Goal: Information Seeking & Learning: Learn about a topic

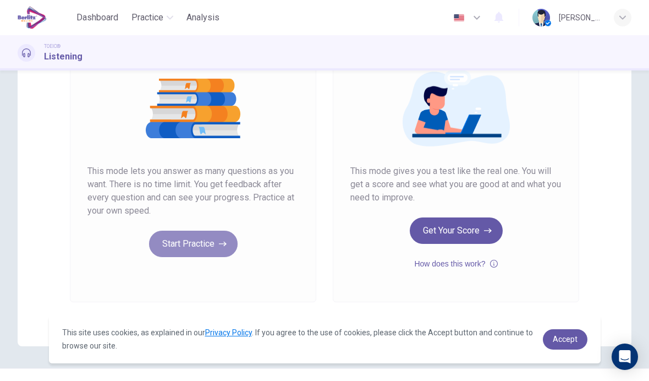
scroll to position [130, 0]
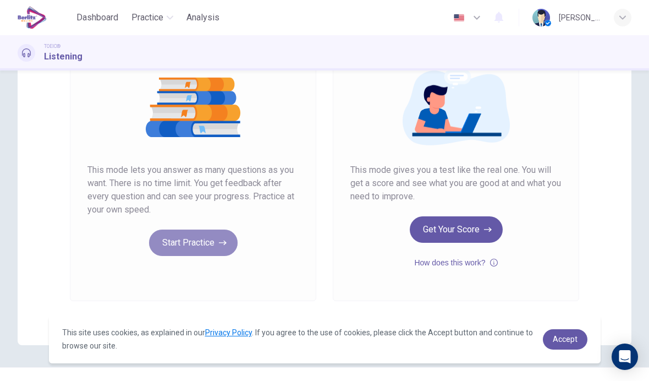
click at [207, 243] on button "Start Practice" at bounding box center [193, 242] width 89 height 26
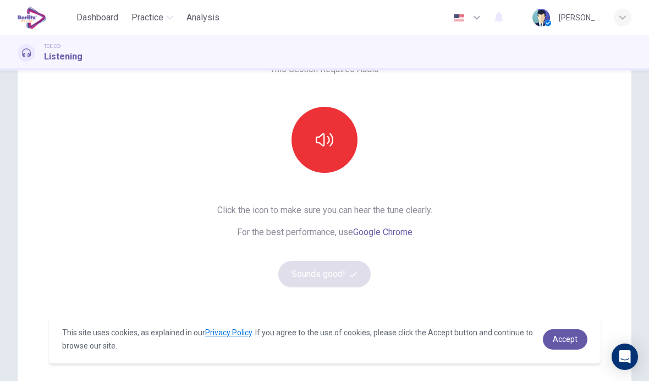
scroll to position [72, 0]
click at [326, 152] on button "button" at bounding box center [325, 141] width 66 height 66
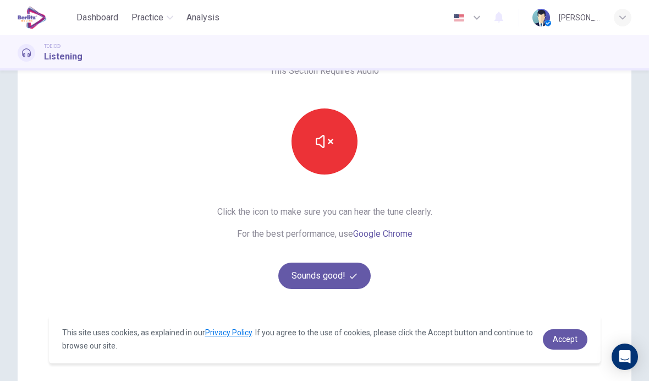
click at [354, 277] on icon "button" at bounding box center [353, 276] width 7 height 6
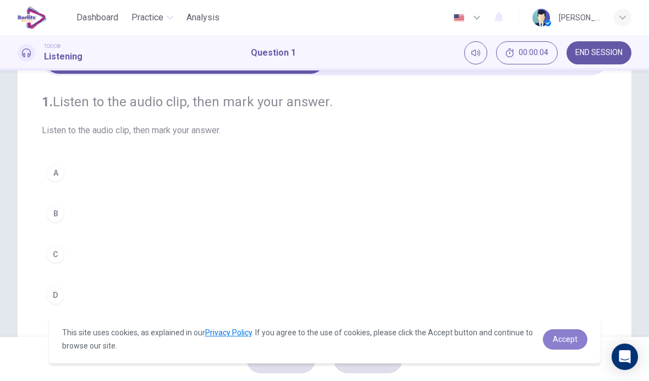
click at [450, 337] on span "Accept" at bounding box center [565, 338] width 25 height 9
click at [450, 331] on link "Accept" at bounding box center [565, 339] width 45 height 20
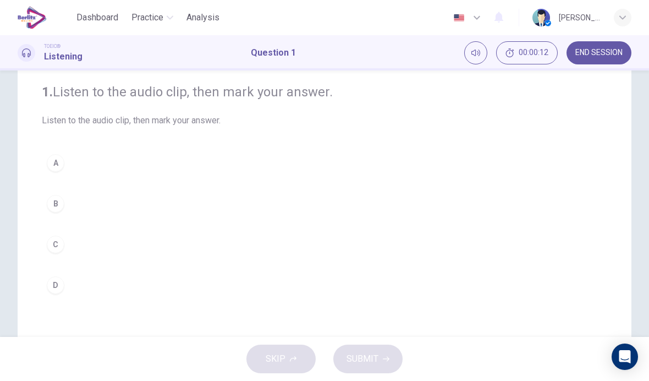
scroll to position [83, 0]
click at [450, 59] on div "TOEIC® Listening Question 1 00:00:13 END SESSION" at bounding box center [324, 52] width 649 height 23
click at [450, 52] on button "Mute" at bounding box center [475, 52] width 23 height 23
click at [450, 50] on icon "Unmute" at bounding box center [475, 52] width 9 height 9
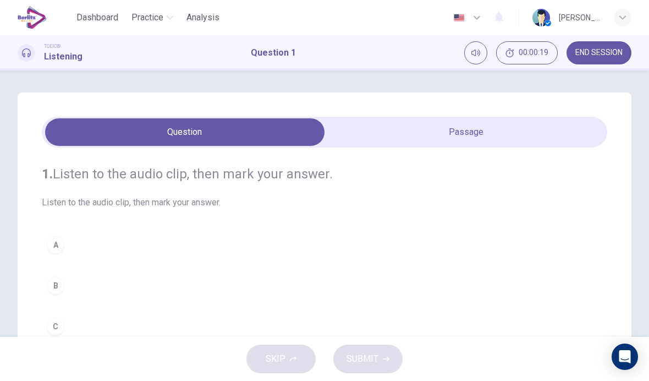
scroll to position [0, 0]
click at [267, 175] on h4 "1. Listen to the audio clip, then [PERSON_NAME] your answer." at bounding box center [324, 174] width 565 height 18
click at [314, 48] on div "TOEIC® Listening Question 1 00:00:25 END SESSION" at bounding box center [324, 52] width 649 height 23
click at [35, 55] on div at bounding box center [27, 53] width 18 height 18
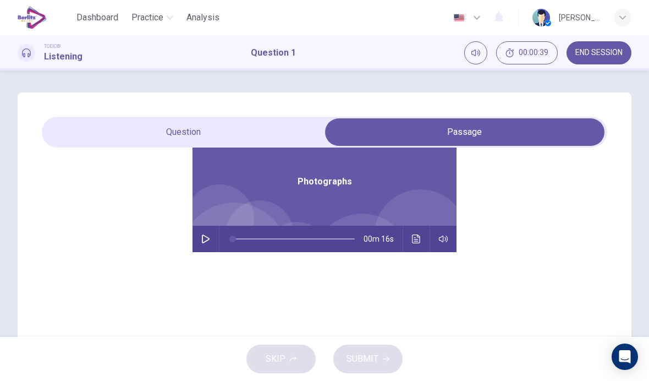
scroll to position [62, 0]
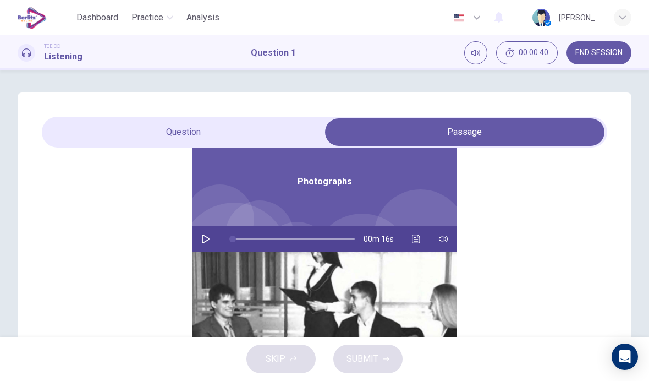
click at [205, 241] on icon "button" at bounding box center [205, 238] width 9 height 9
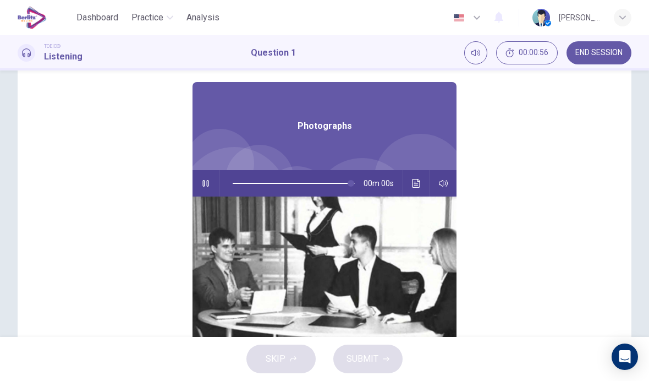
scroll to position [0, 0]
type input "*"
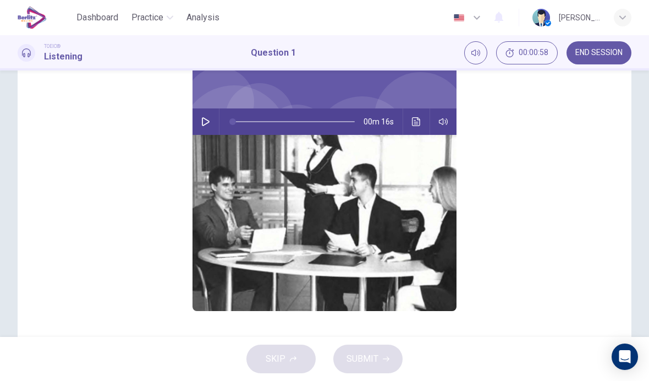
scroll to position [62, 0]
click at [265, 59] on div "TOEIC® Listening Question 1 00:00:59 END SESSION" at bounding box center [324, 52] width 649 height 23
click at [267, 53] on h1 "Question 1" at bounding box center [273, 52] width 45 height 13
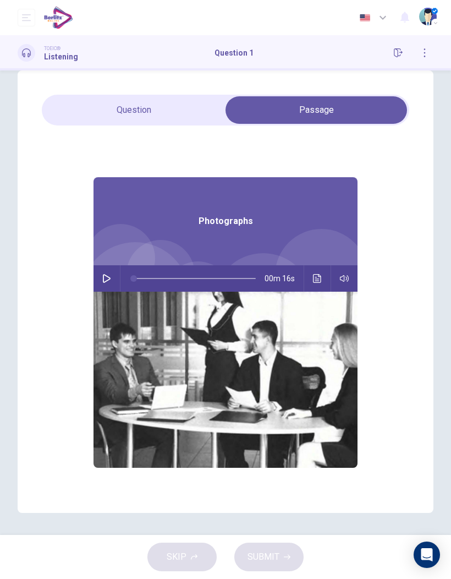
scroll to position [0, 0]
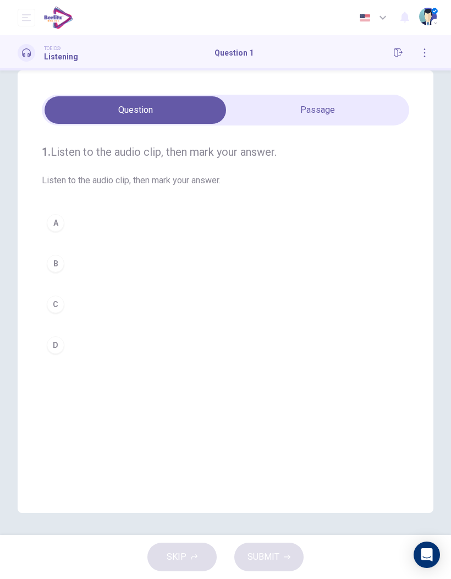
click at [57, 259] on div "B" at bounding box center [56, 264] width 18 height 18
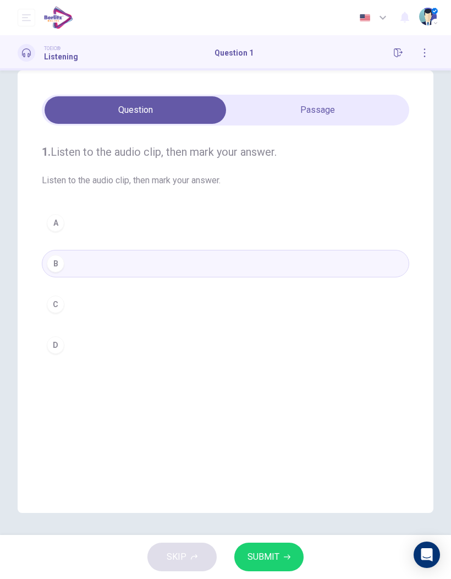
click at [267, 548] on button "SUBMIT" at bounding box center [268, 556] width 69 height 29
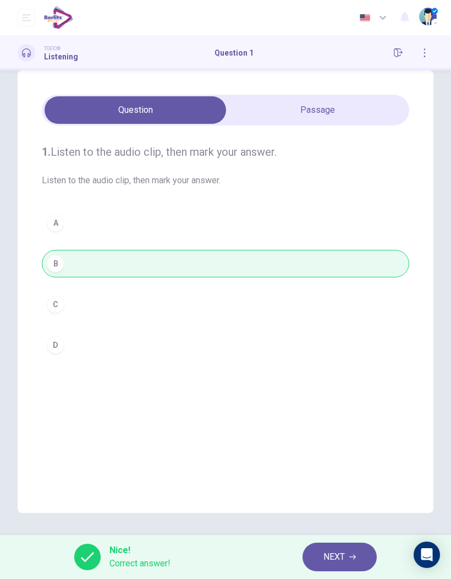
click at [345, 545] on button "NEXT" at bounding box center [340, 556] width 74 height 29
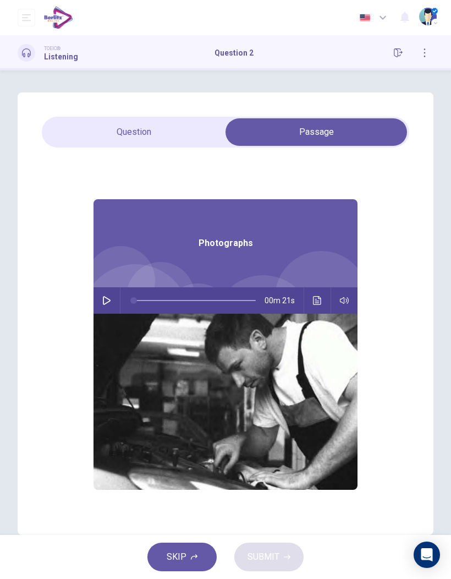
click at [114, 298] on button "button" at bounding box center [107, 300] width 18 height 26
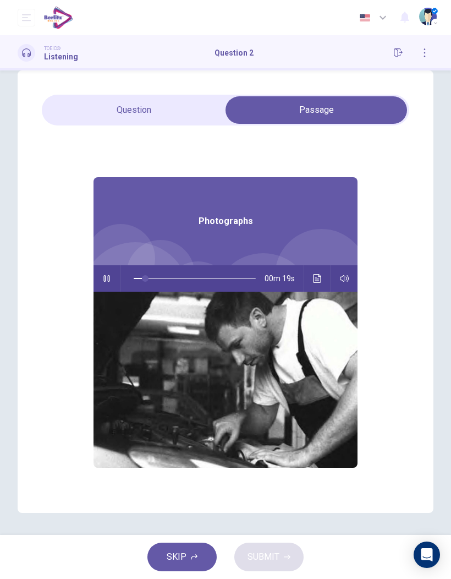
scroll to position [22, 0]
type input "**"
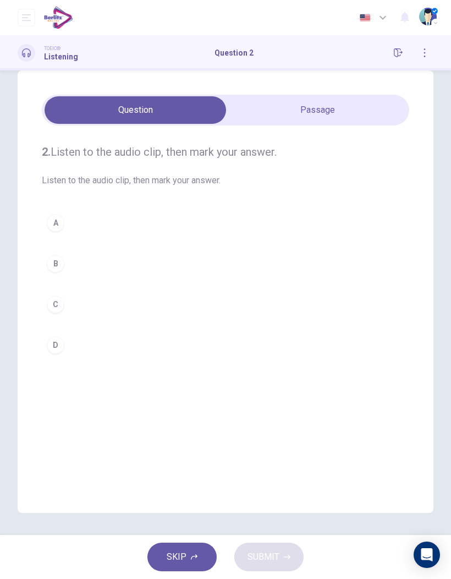
click at [62, 216] on div "A" at bounding box center [56, 223] width 18 height 18
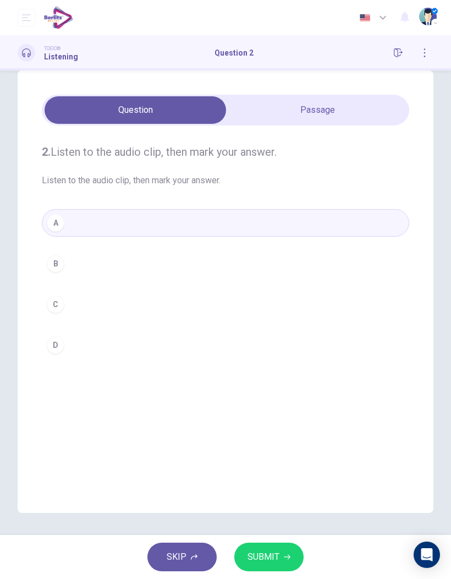
click at [286, 555] on icon "button" at bounding box center [287, 556] width 7 height 7
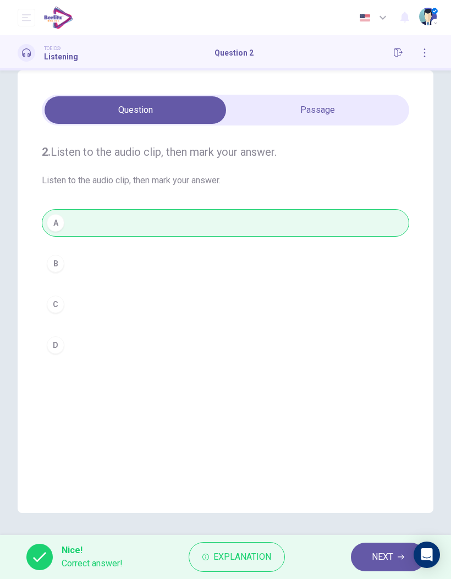
click at [376, 557] on span "NEXT" at bounding box center [382, 556] width 21 height 15
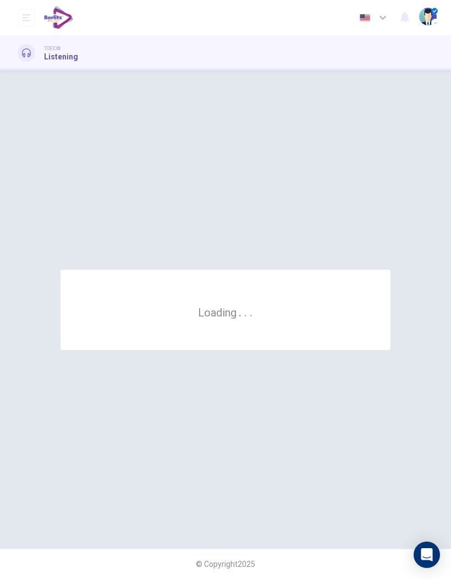
scroll to position [0, 0]
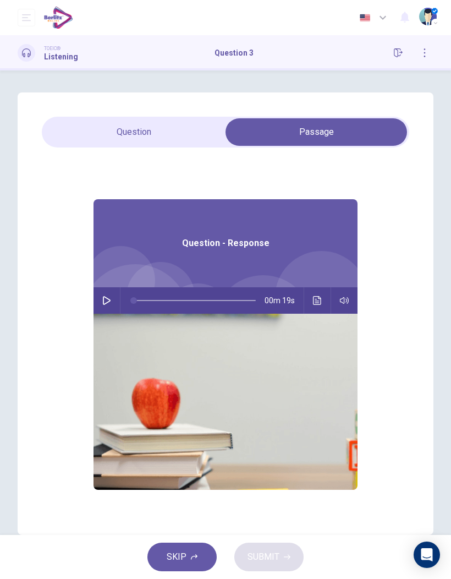
click at [106, 302] on icon "button" at bounding box center [106, 300] width 9 height 9
click at [98, 298] on button "button" at bounding box center [107, 300] width 18 height 26
type input "**"
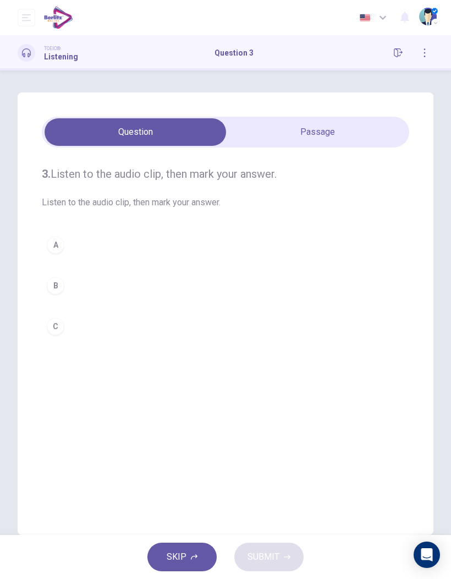
click at [56, 248] on div "A" at bounding box center [56, 245] width 18 height 18
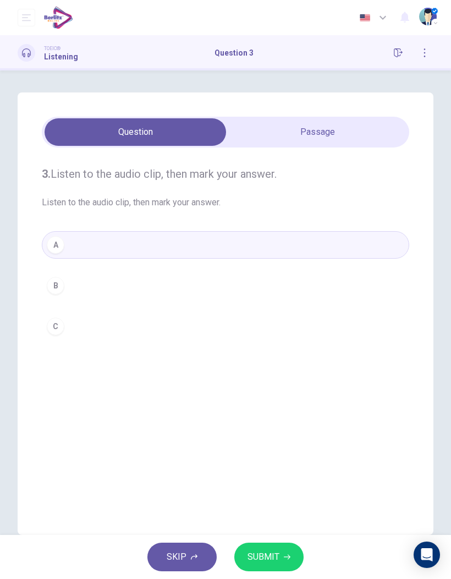
click at [279, 559] on button "SUBMIT" at bounding box center [268, 556] width 69 height 29
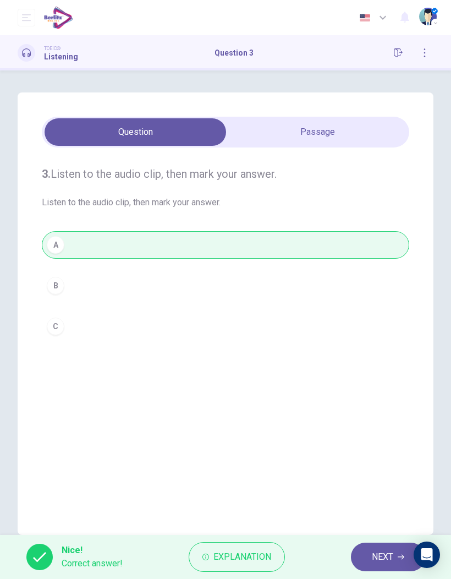
click at [384, 557] on span "NEXT" at bounding box center [382, 556] width 21 height 15
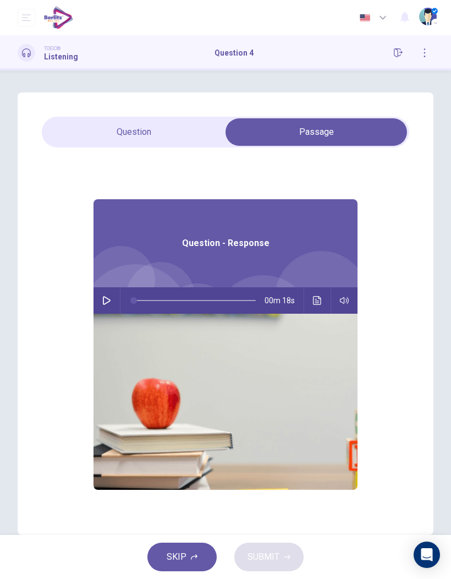
click at [105, 303] on icon "button" at bounding box center [106, 300] width 9 height 9
type input "**"
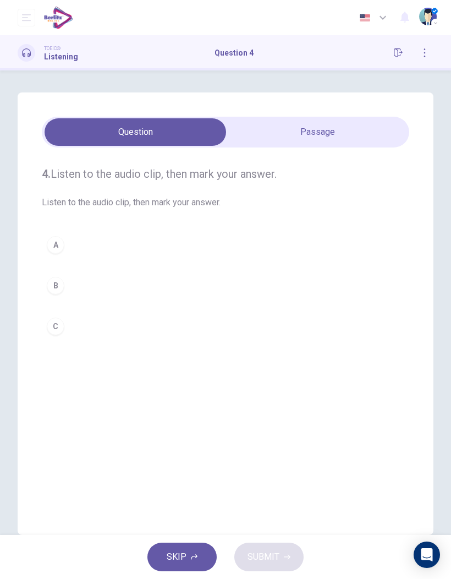
click at [52, 288] on div "B" at bounding box center [56, 286] width 18 height 18
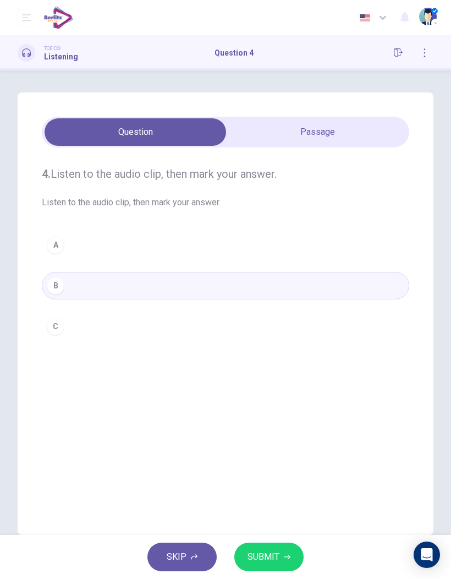
click at [272, 550] on span "SUBMIT" at bounding box center [264, 556] width 32 height 15
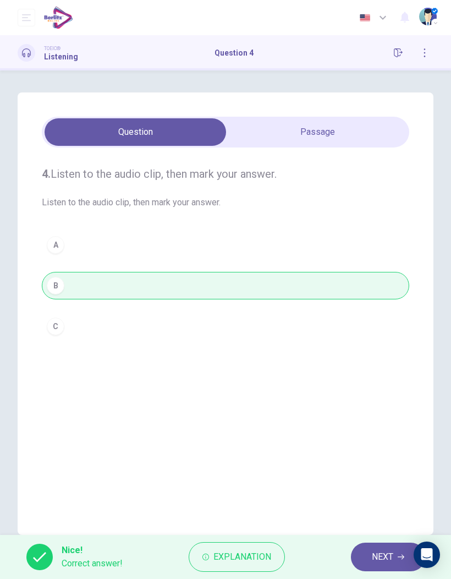
click at [374, 554] on span "NEXT" at bounding box center [382, 556] width 21 height 15
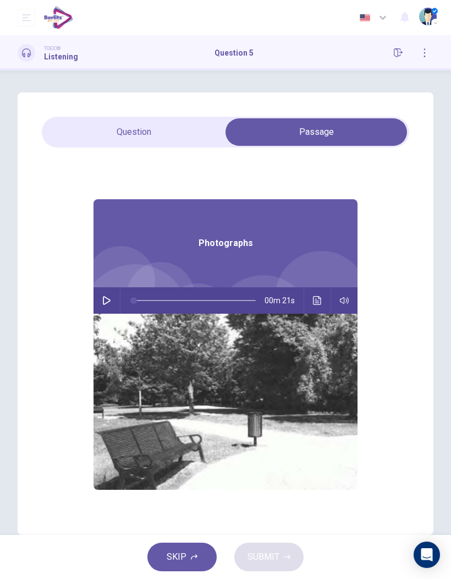
click at [110, 292] on button "button" at bounding box center [107, 300] width 18 height 26
type input "**"
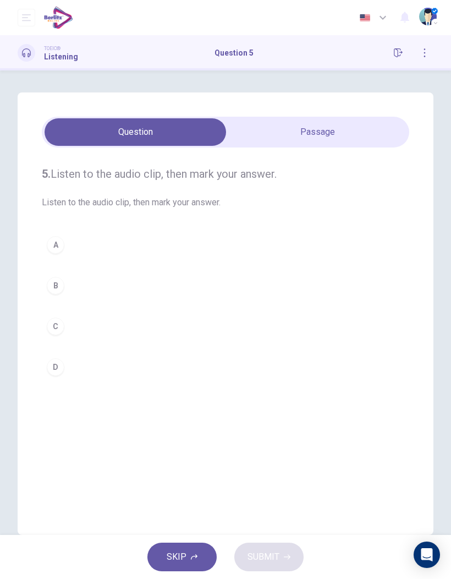
click at [59, 275] on button "B" at bounding box center [225, 286] width 367 height 28
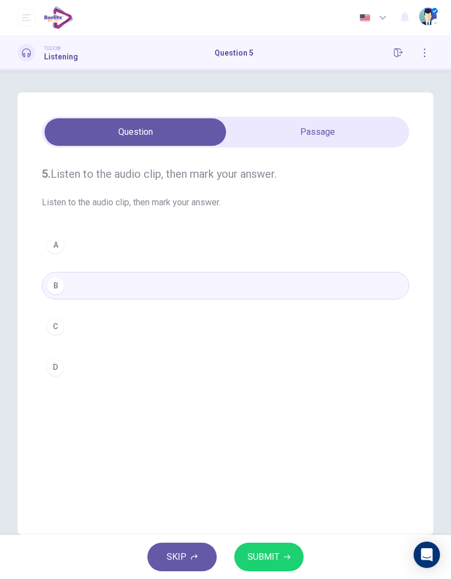
click at [287, 559] on icon "button" at bounding box center [287, 556] width 7 height 7
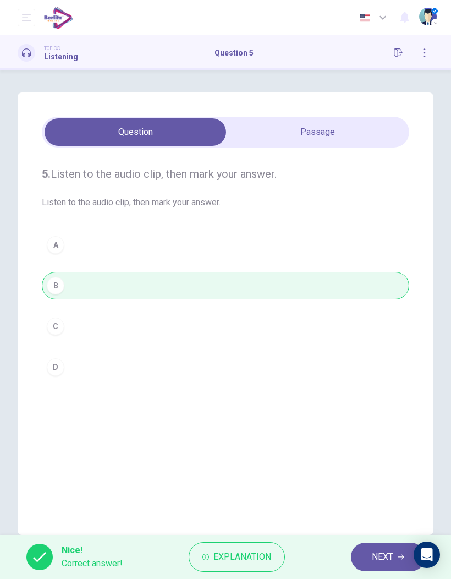
click at [361, 547] on button "NEXT" at bounding box center [388, 556] width 74 height 29
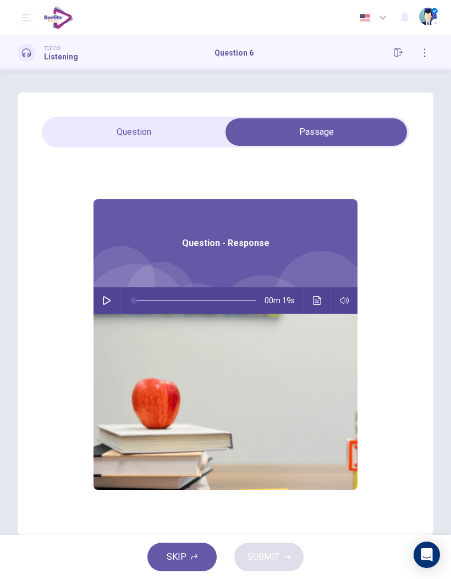
click at [107, 293] on button "button" at bounding box center [107, 300] width 18 height 26
type input "**"
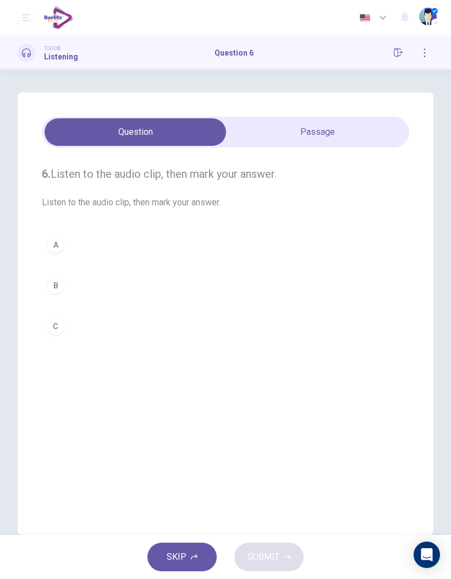
click at [48, 328] on div "C" at bounding box center [56, 326] width 18 height 18
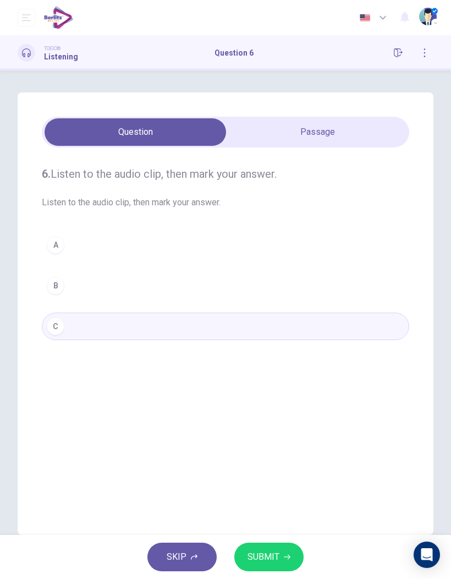
click at [277, 556] on span "SUBMIT" at bounding box center [264, 556] width 32 height 15
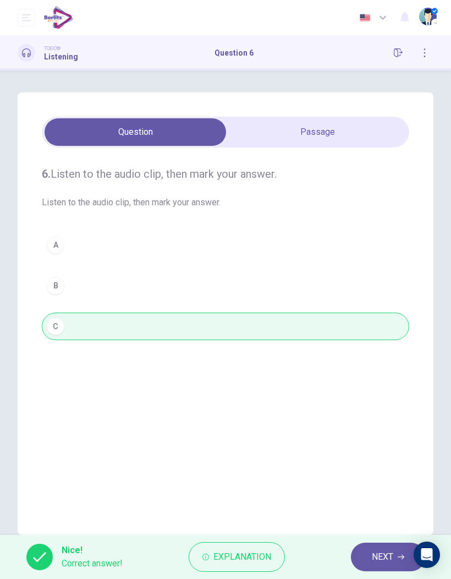
click at [381, 557] on span "NEXT" at bounding box center [382, 556] width 21 height 15
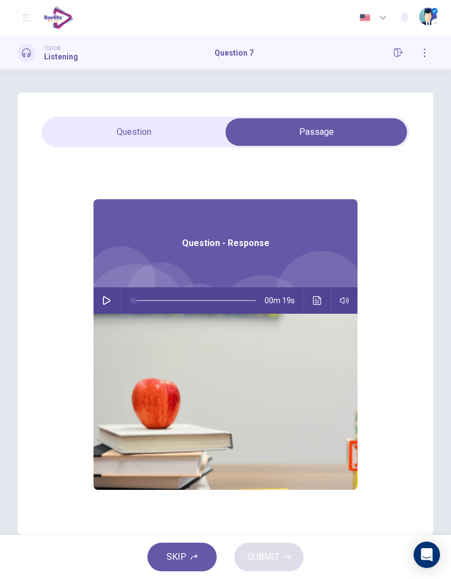
click at [103, 307] on button "button" at bounding box center [107, 300] width 18 height 26
type input "**"
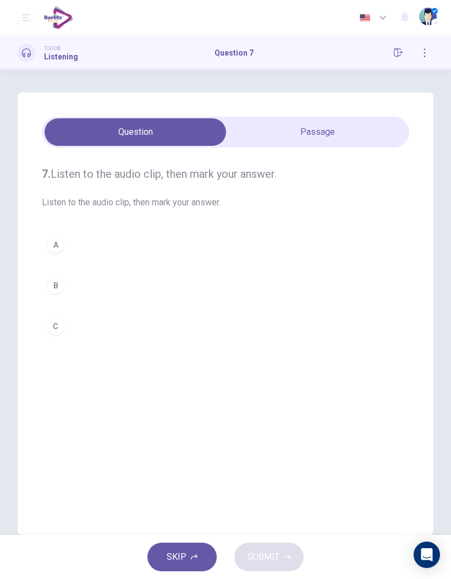
click at [49, 242] on div "A" at bounding box center [56, 245] width 18 height 18
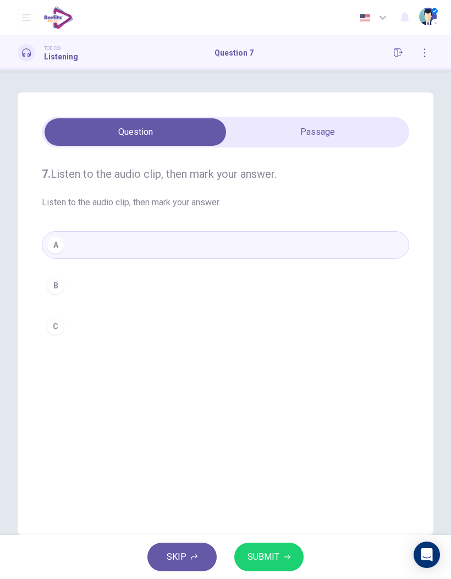
click at [279, 552] on button "SUBMIT" at bounding box center [268, 556] width 69 height 29
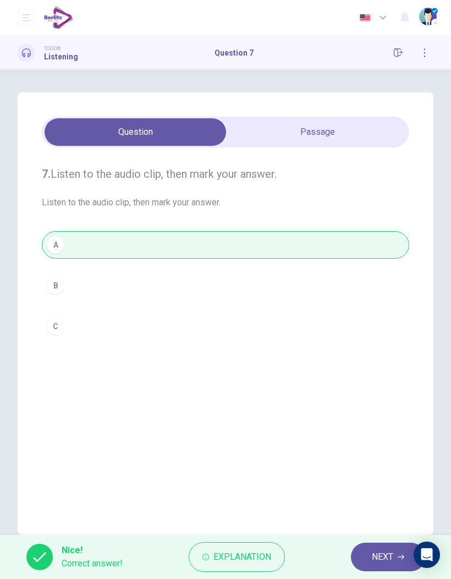
click at [373, 552] on span "NEXT" at bounding box center [382, 556] width 21 height 15
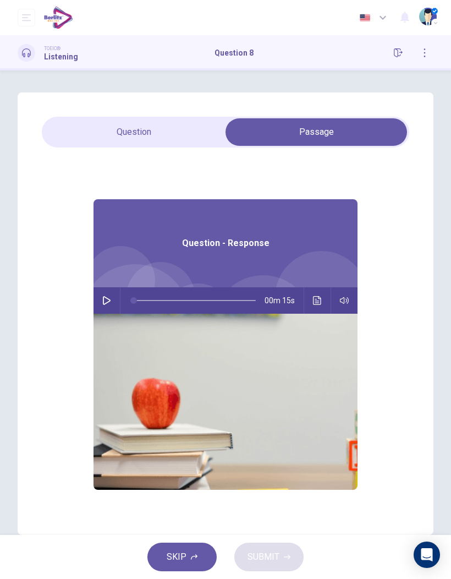
click at [110, 307] on button "button" at bounding box center [107, 300] width 18 height 26
type input "**"
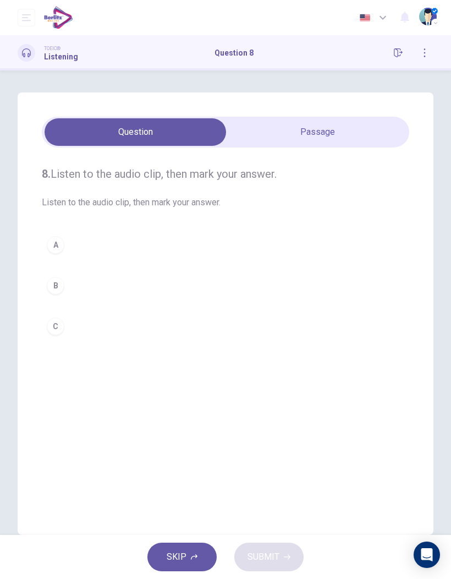
click at [56, 334] on div "C" at bounding box center [56, 326] width 18 height 18
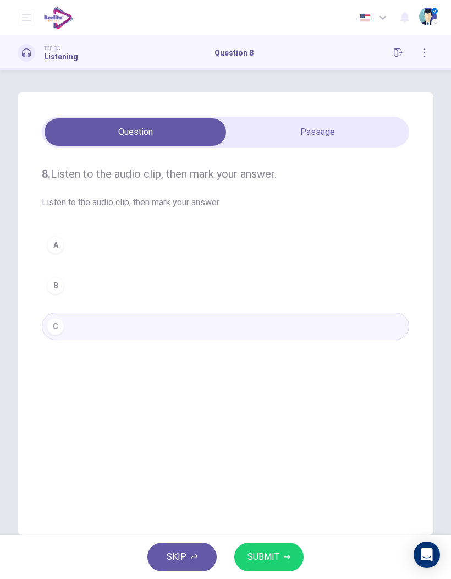
click at [282, 553] on button "SUBMIT" at bounding box center [268, 556] width 69 height 29
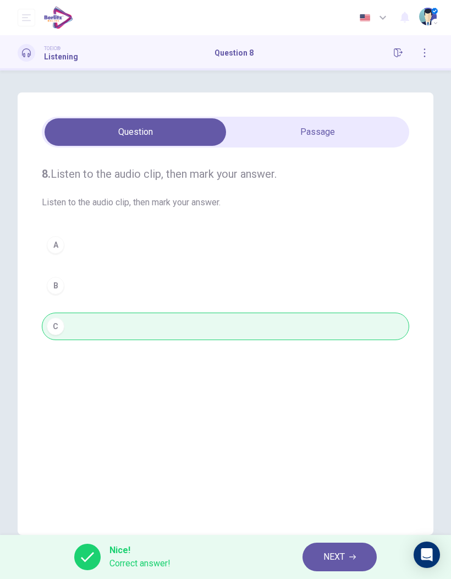
click at [359, 555] on button "NEXT" at bounding box center [340, 556] width 74 height 29
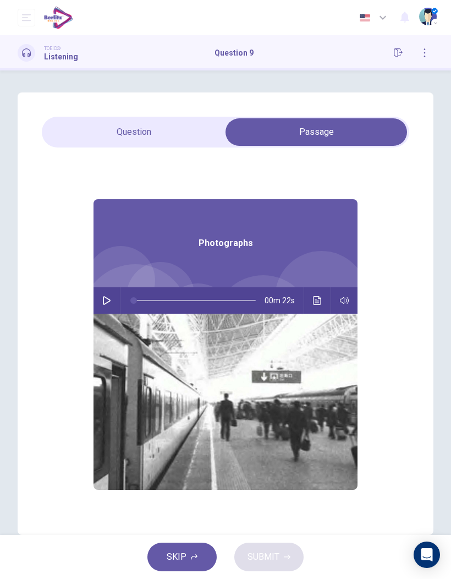
click at [103, 302] on icon "button" at bounding box center [107, 300] width 8 height 9
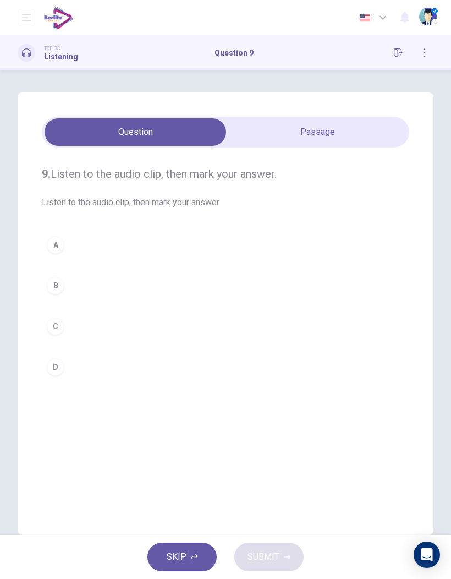
click at [60, 249] on div "A" at bounding box center [56, 245] width 18 height 18
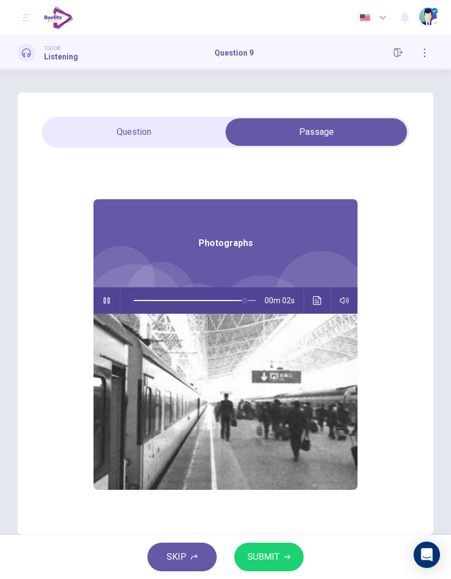
type input "**"
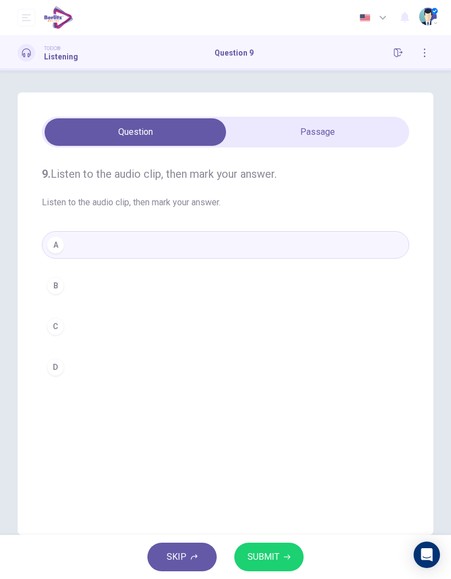
click at [268, 565] on button "SUBMIT" at bounding box center [268, 556] width 69 height 29
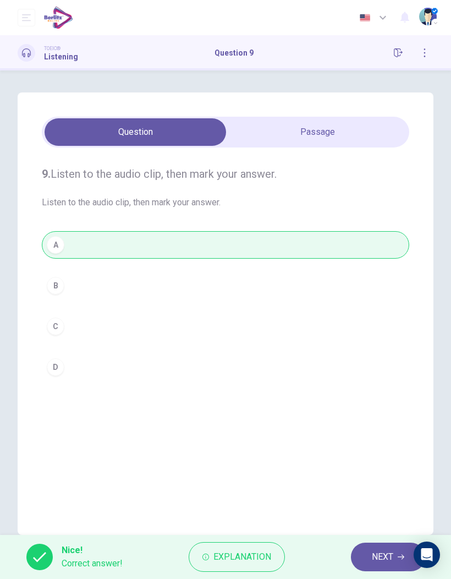
click at [260, 556] on span "Explanation" at bounding box center [242, 556] width 58 height 15
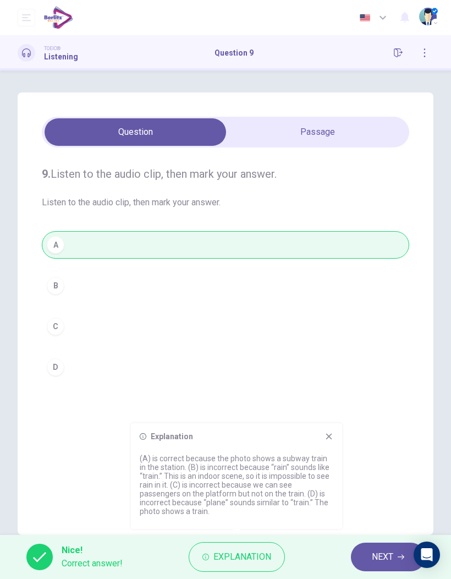
click at [376, 556] on span "NEXT" at bounding box center [382, 556] width 21 height 15
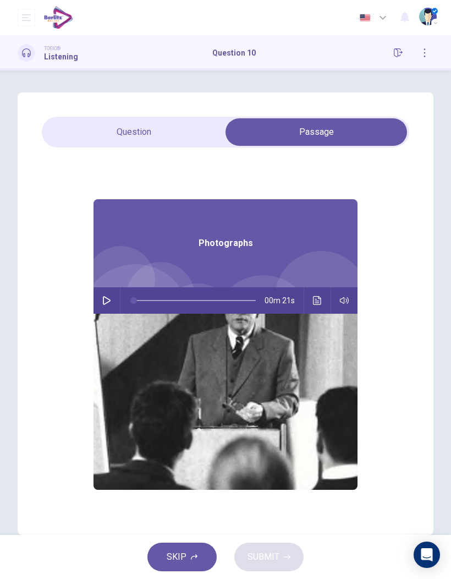
click at [114, 289] on div "00m 21s" at bounding box center [226, 300] width 264 height 26
click at [107, 296] on icon "button" at bounding box center [106, 300] width 9 height 9
click at [145, 348] on img at bounding box center [226, 402] width 264 height 176
type input "**"
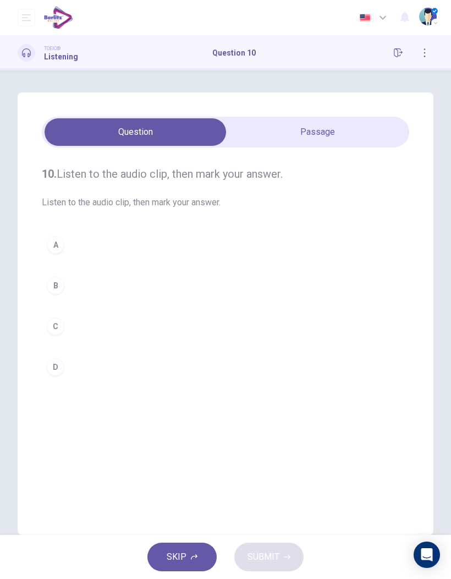
click at [63, 371] on div "D" at bounding box center [56, 367] width 18 height 18
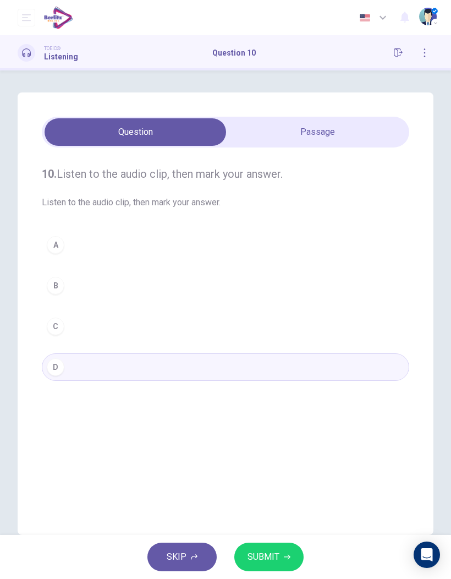
click at [279, 564] on button "SUBMIT" at bounding box center [268, 556] width 69 height 29
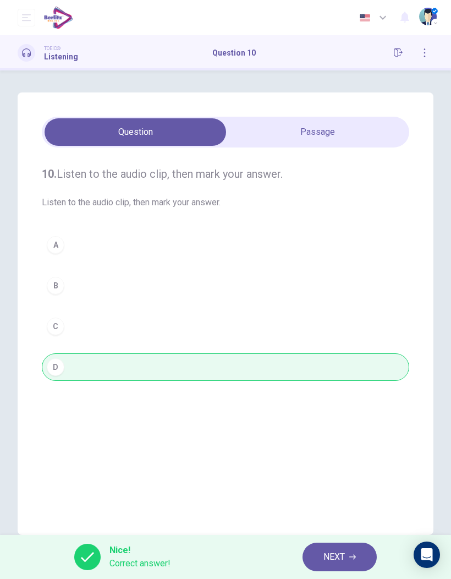
click at [340, 557] on span "NEXT" at bounding box center [333, 556] width 21 height 15
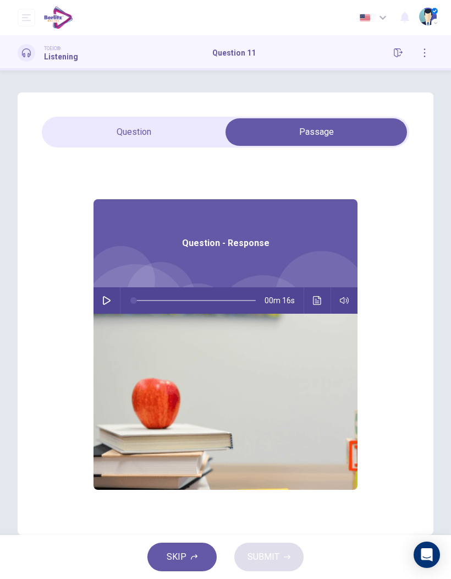
click at [112, 306] on button "button" at bounding box center [107, 300] width 18 height 26
type input "**"
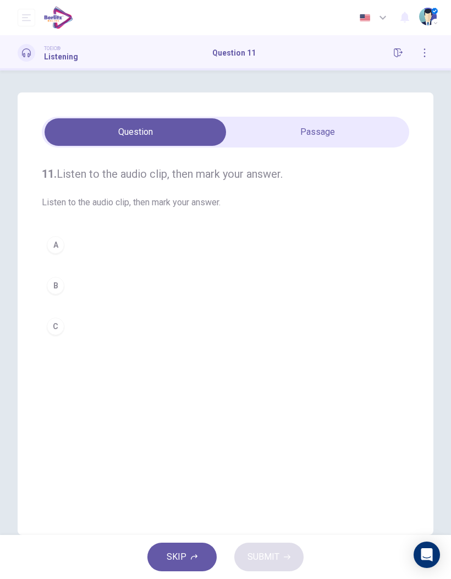
click at [47, 240] on div "A" at bounding box center [56, 245] width 18 height 18
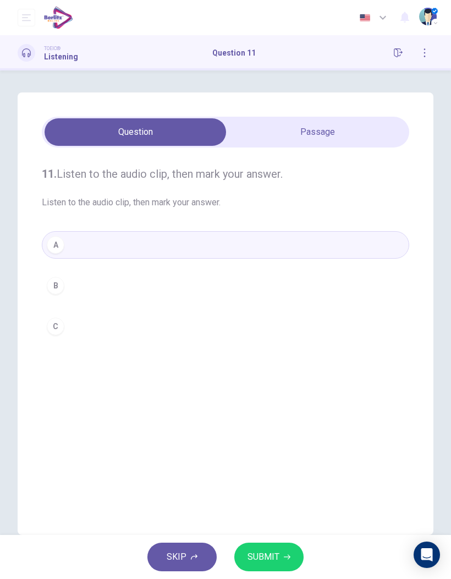
click at [268, 565] on button "SUBMIT" at bounding box center [268, 556] width 69 height 29
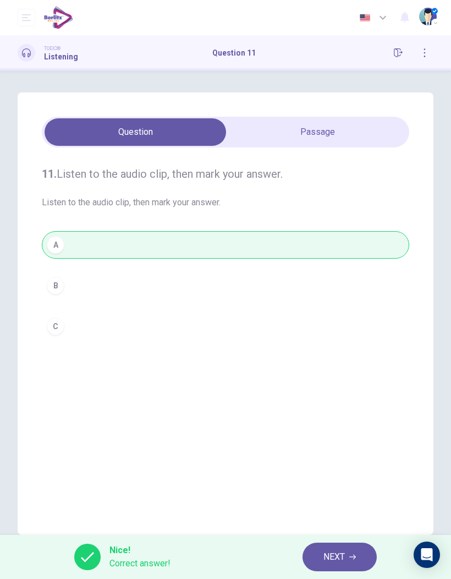
click at [349, 554] on button "NEXT" at bounding box center [340, 556] width 74 height 29
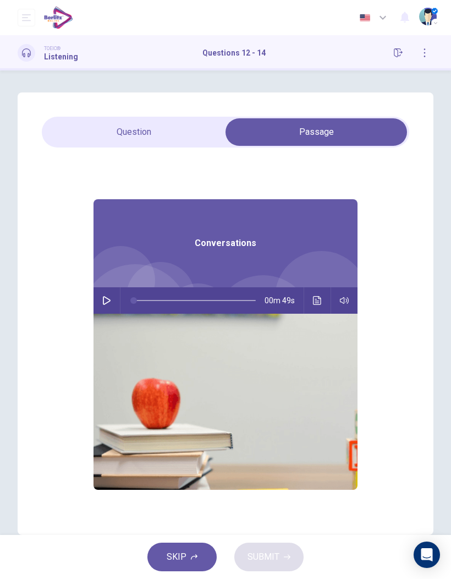
click at [105, 305] on button "button" at bounding box center [107, 300] width 18 height 26
type input "**"
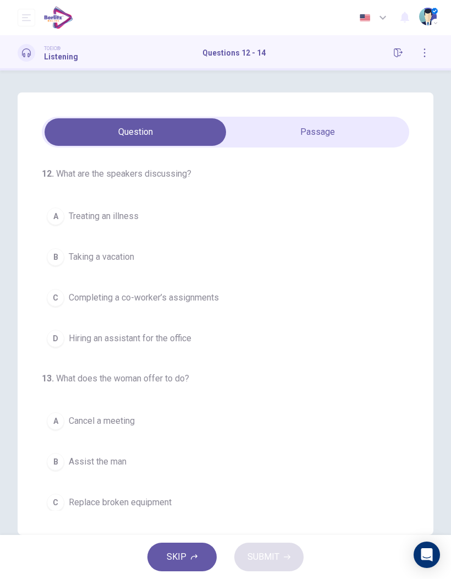
click at [128, 258] on span "Taking a vacation" at bounding box center [101, 256] width 65 height 13
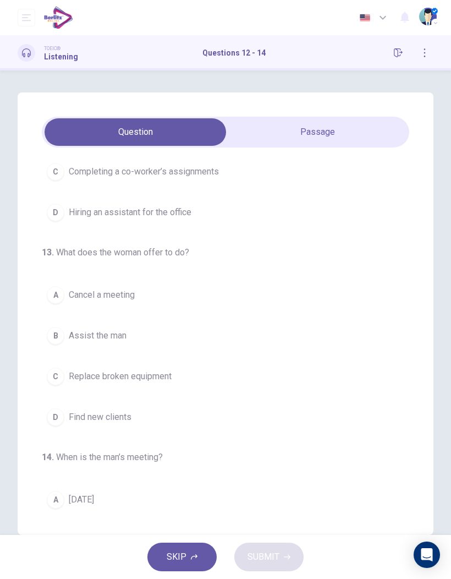
scroll to position [127, 0]
click at [113, 294] on span "Cancel a meeting" at bounding box center [102, 294] width 66 height 13
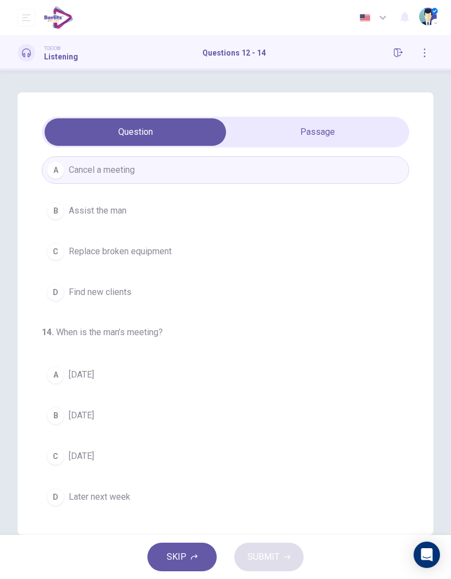
scroll to position [251, 0]
click at [62, 371] on div "A" at bounding box center [56, 375] width 18 height 18
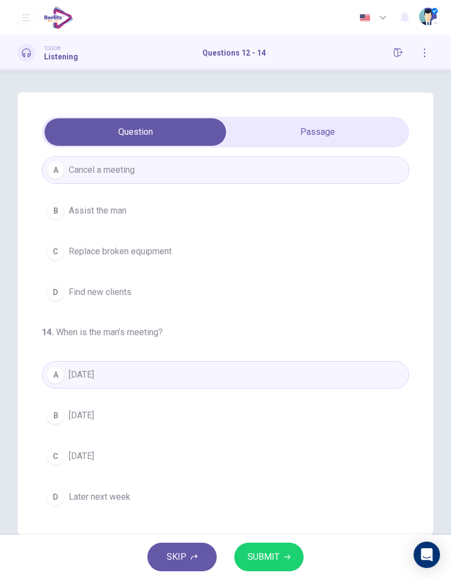
click at [278, 552] on span "SUBMIT" at bounding box center [264, 556] width 32 height 15
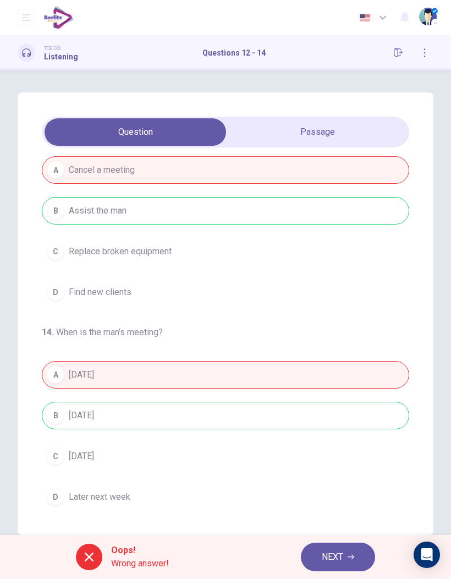
click at [333, 556] on span "NEXT" at bounding box center [332, 556] width 21 height 15
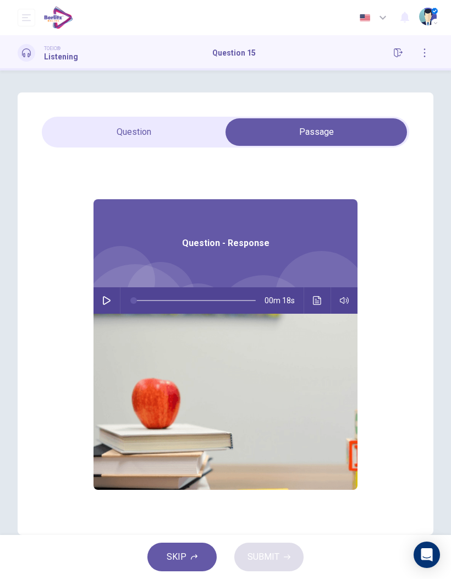
click at [102, 304] on icon "button" at bounding box center [106, 300] width 9 height 9
type input "**"
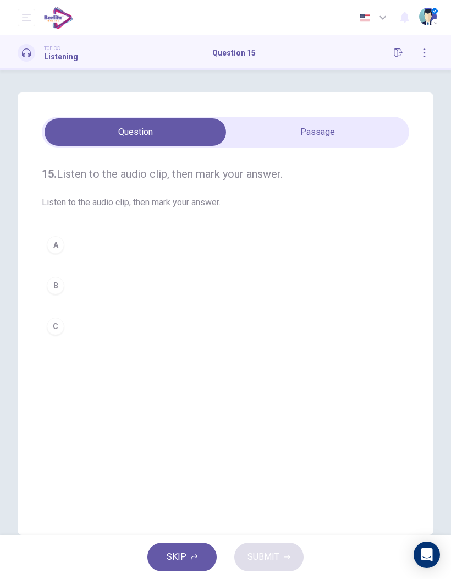
click at [57, 244] on div "A" at bounding box center [56, 245] width 18 height 18
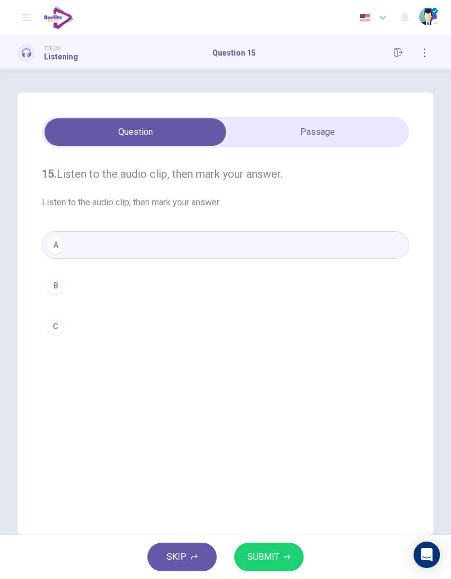
click at [273, 557] on span "SUBMIT" at bounding box center [264, 556] width 32 height 15
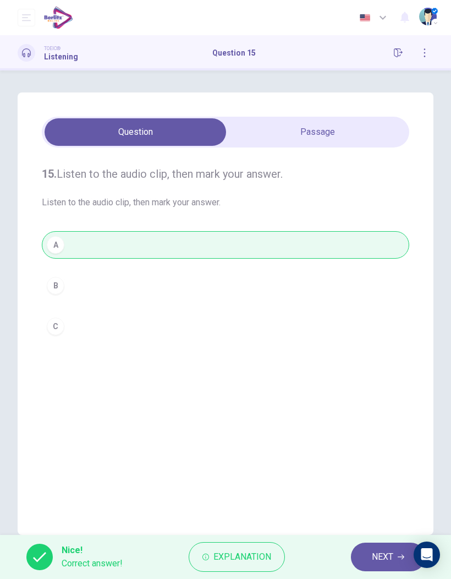
click at [370, 557] on button "NEXT" at bounding box center [388, 556] width 74 height 29
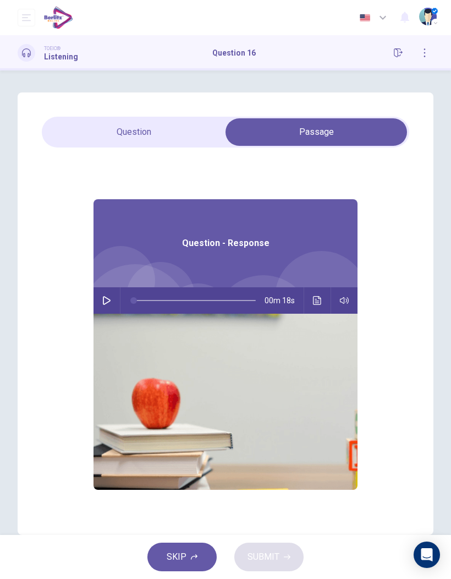
click at [105, 307] on button "button" at bounding box center [107, 300] width 18 height 26
type input "**"
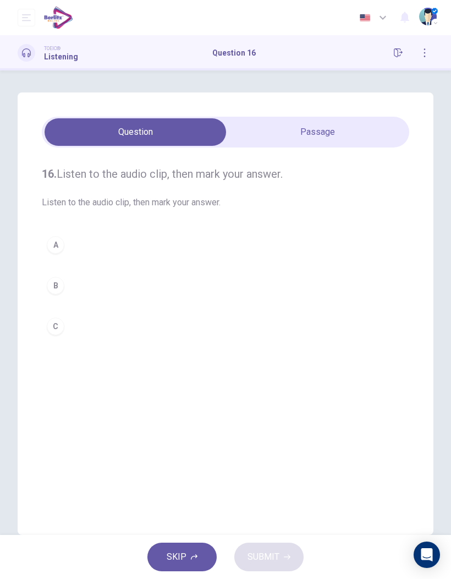
click at [49, 280] on div "B" at bounding box center [56, 286] width 18 height 18
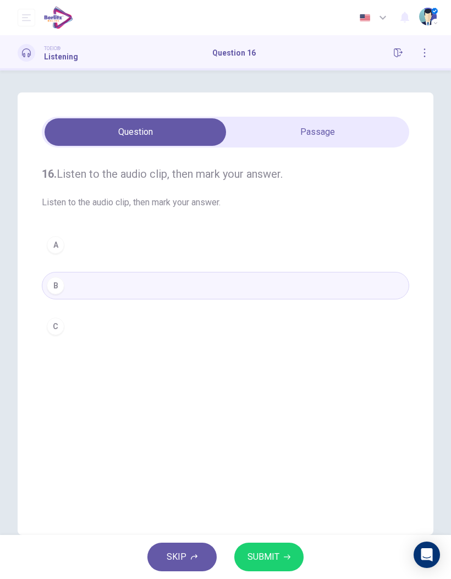
click at [266, 540] on div "SKIP SUBMIT" at bounding box center [225, 557] width 451 height 44
click at [272, 568] on button "SUBMIT" at bounding box center [268, 556] width 69 height 29
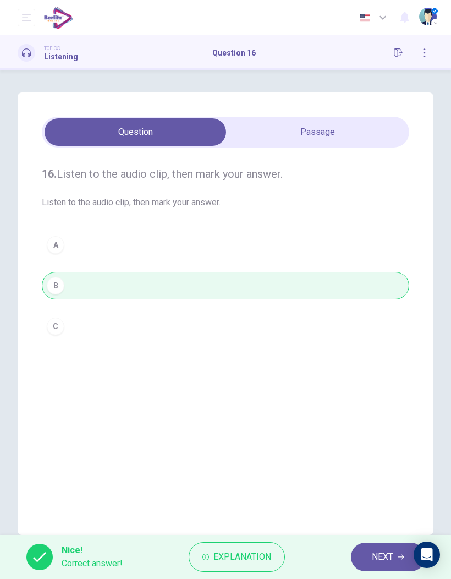
click at [376, 551] on span "NEXT" at bounding box center [382, 556] width 21 height 15
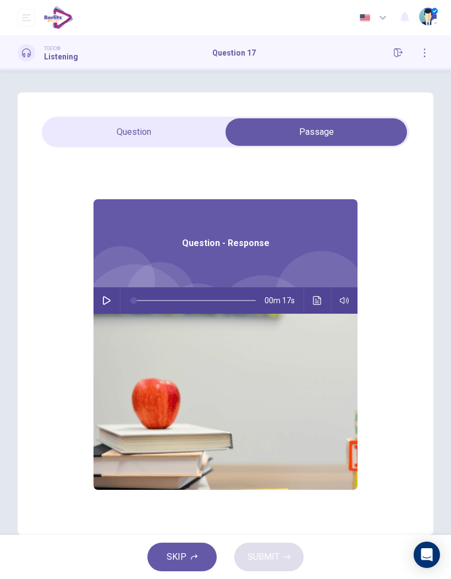
click at [107, 305] on button "button" at bounding box center [107, 300] width 18 height 26
type input "**"
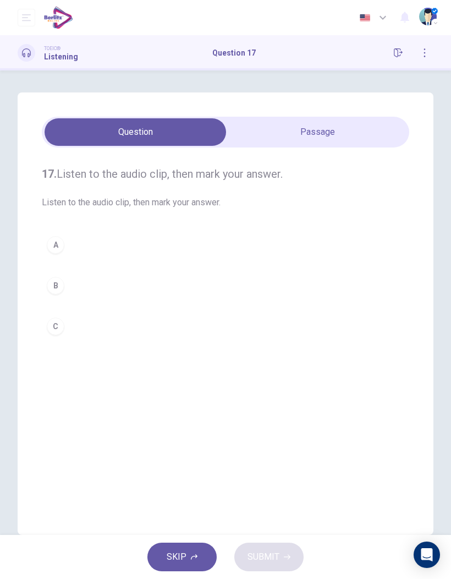
click at [60, 240] on div "A" at bounding box center [56, 245] width 18 height 18
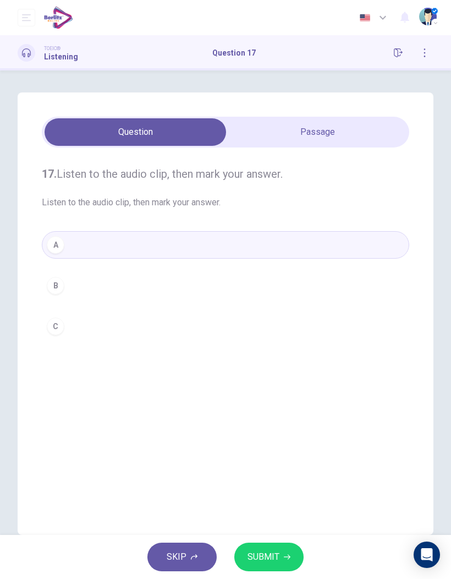
click at [279, 569] on button "SUBMIT" at bounding box center [268, 556] width 69 height 29
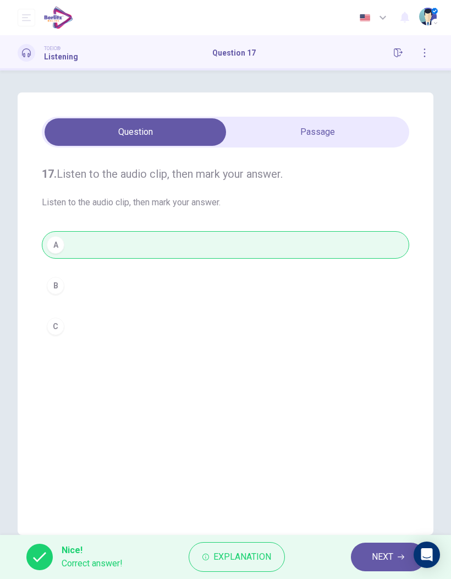
click at [382, 556] on span "NEXT" at bounding box center [382, 556] width 21 height 15
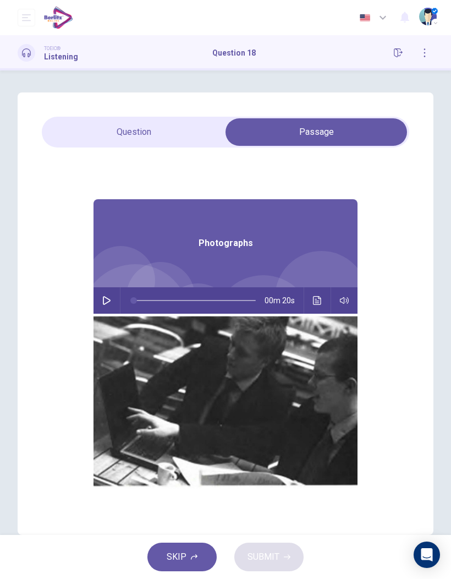
click at [105, 301] on icon "button" at bounding box center [106, 300] width 9 height 9
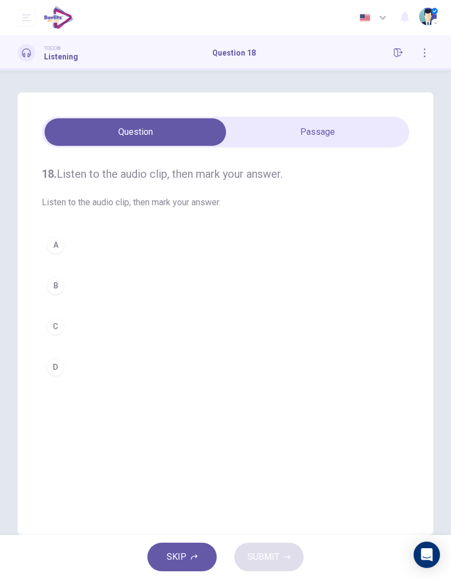
click at [65, 246] on button "A" at bounding box center [225, 245] width 367 height 28
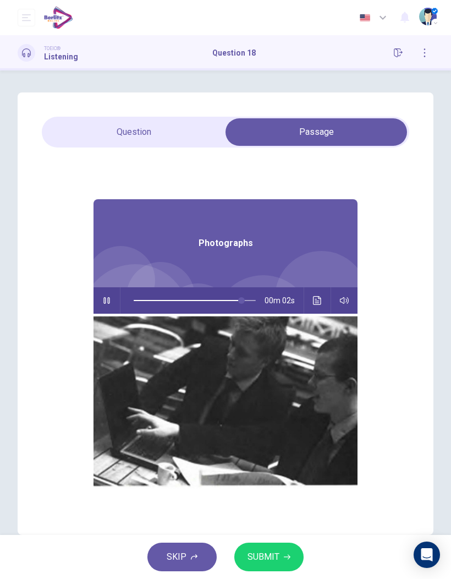
type input "**"
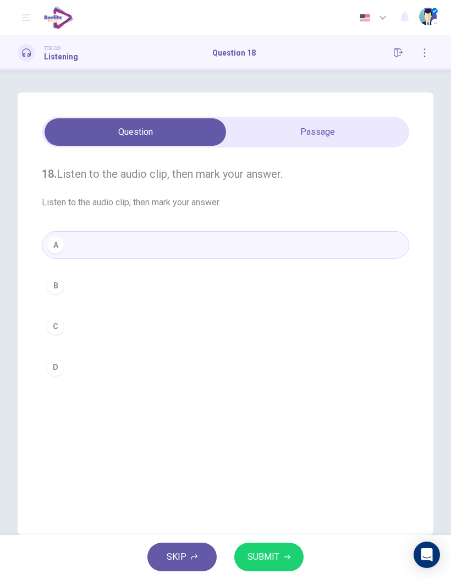
click at [279, 556] on button "SUBMIT" at bounding box center [268, 556] width 69 height 29
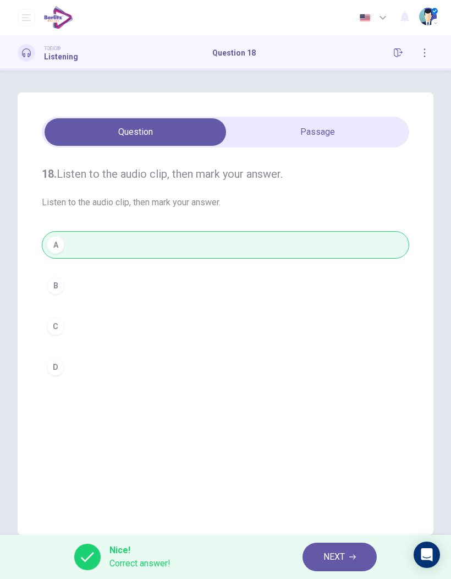
click at [349, 556] on button "NEXT" at bounding box center [340, 556] width 74 height 29
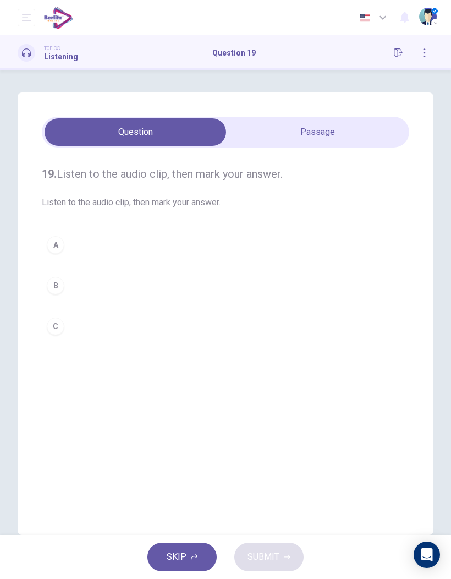
click at [184, 552] on span "SKIP" at bounding box center [177, 556] width 20 height 15
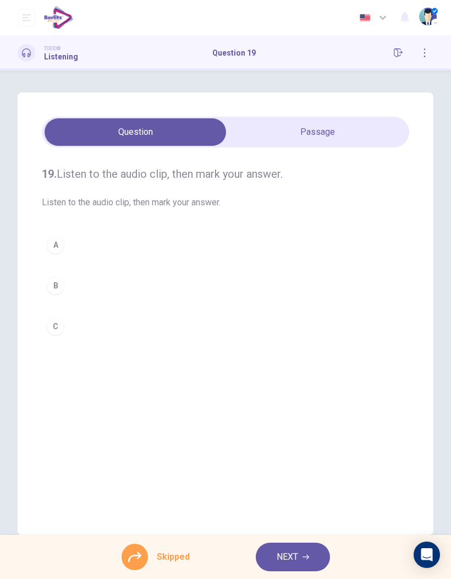
click at [139, 548] on div at bounding box center [135, 556] width 26 height 26
click at [137, 557] on icon at bounding box center [134, 556] width 13 height 13
click at [145, 548] on div at bounding box center [135, 556] width 26 height 26
click at [421, 51] on icon "button" at bounding box center [424, 52] width 9 height 9
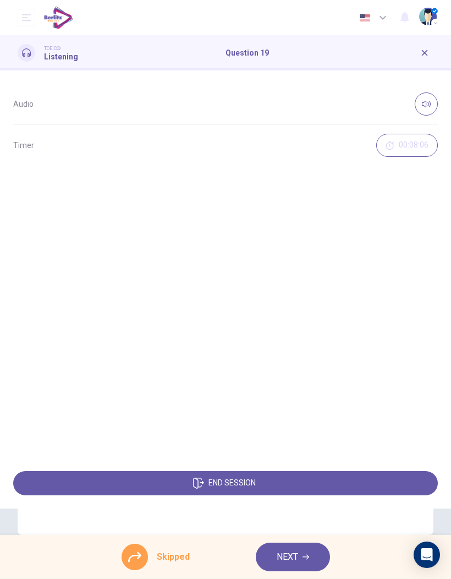
click at [428, 53] on icon "button" at bounding box center [424, 52] width 9 height 9
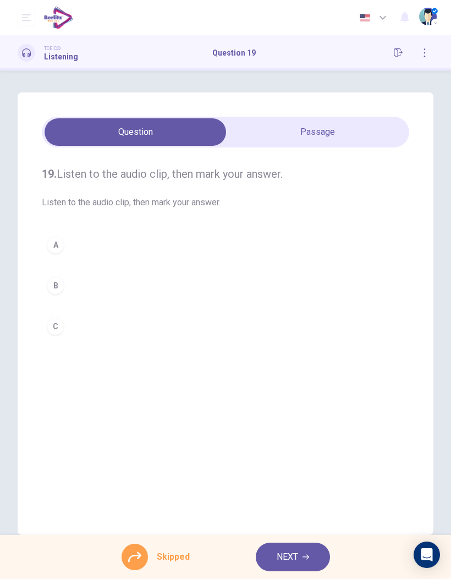
click at [401, 52] on icon "button" at bounding box center [398, 52] width 9 height 9
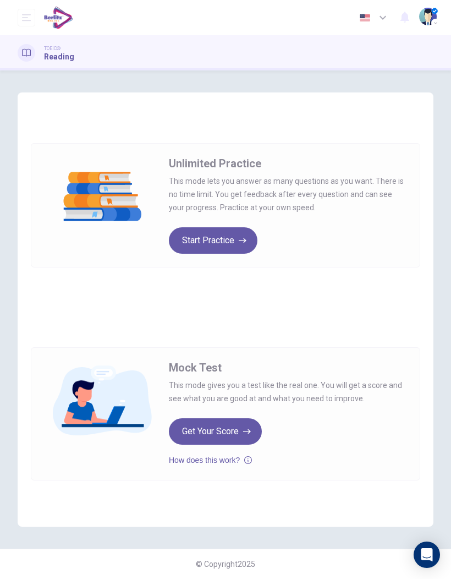
click at [236, 243] on button "Start Practice" at bounding box center [213, 240] width 89 height 26
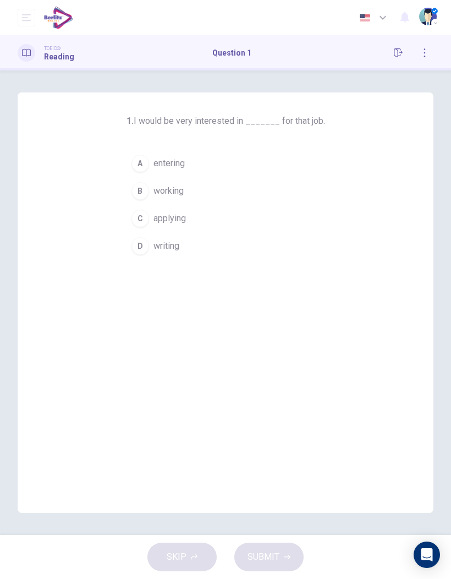
click at [172, 218] on span "applying" at bounding box center [169, 218] width 32 height 13
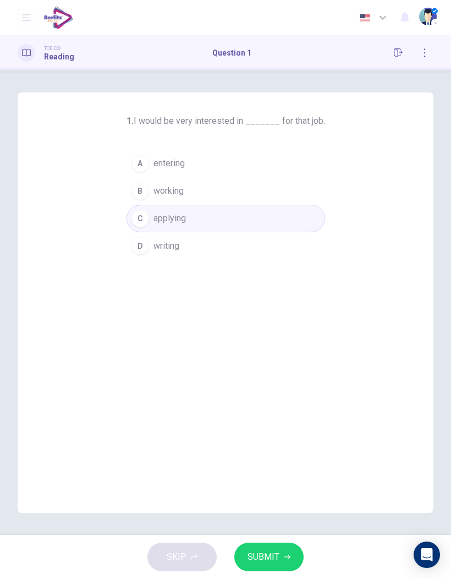
click at [285, 550] on button "SUBMIT" at bounding box center [268, 556] width 69 height 29
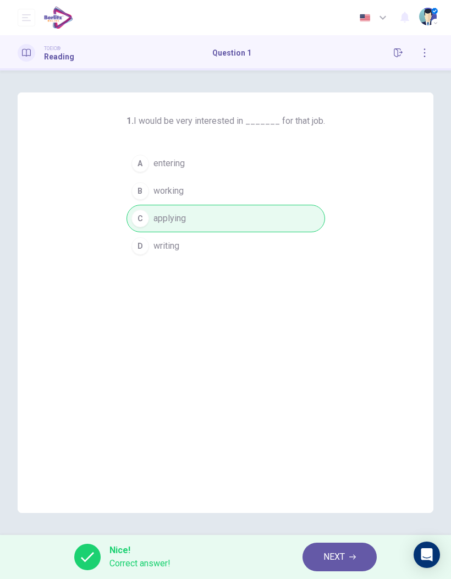
click at [339, 540] on div "Nice! Correct answer! NEXT" at bounding box center [225, 557] width 451 height 44
click at [340, 553] on span "NEXT" at bounding box center [333, 556] width 21 height 15
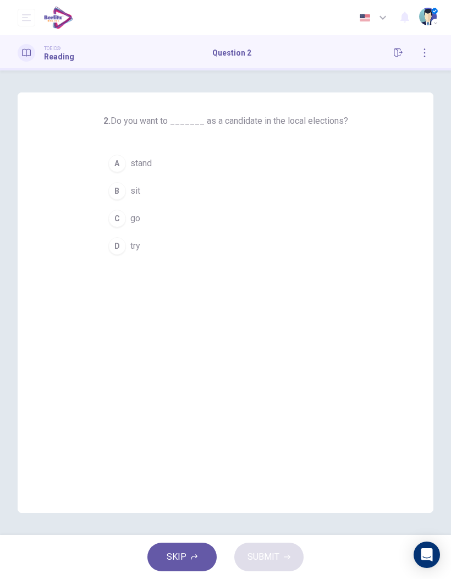
click at [119, 250] on div "D" at bounding box center [117, 246] width 18 height 18
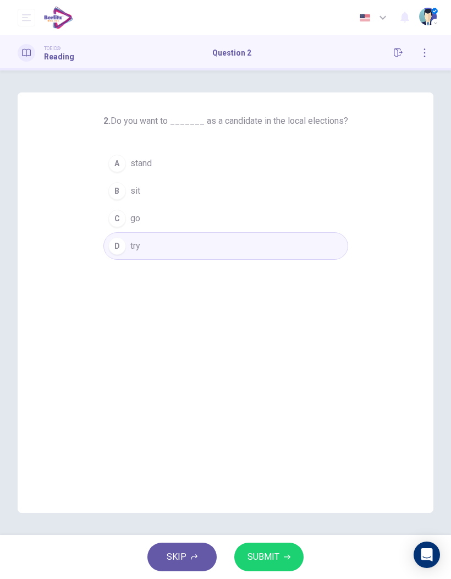
click at [277, 560] on span "SUBMIT" at bounding box center [264, 556] width 32 height 15
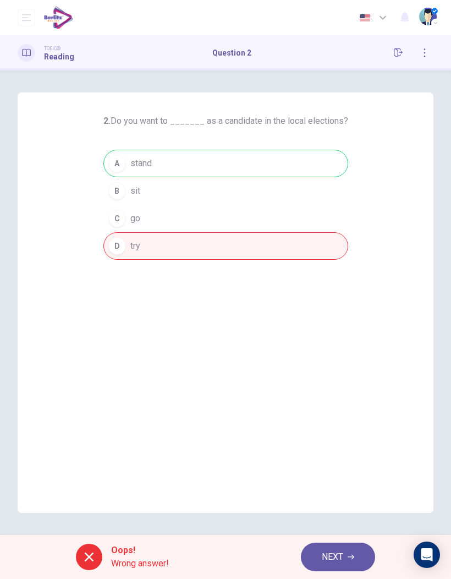
click at [338, 561] on span "NEXT" at bounding box center [332, 556] width 21 height 15
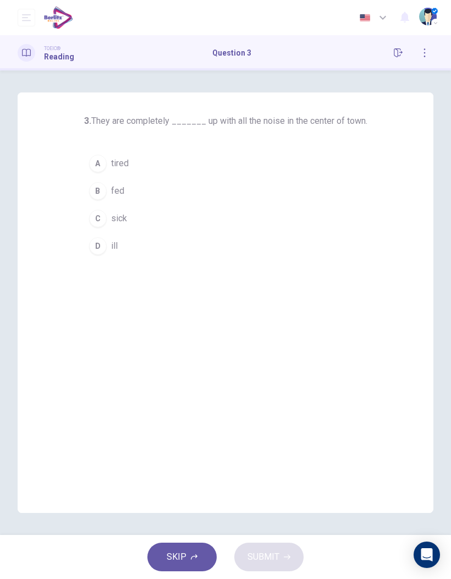
click at [101, 251] on div "D" at bounding box center [98, 246] width 18 height 18
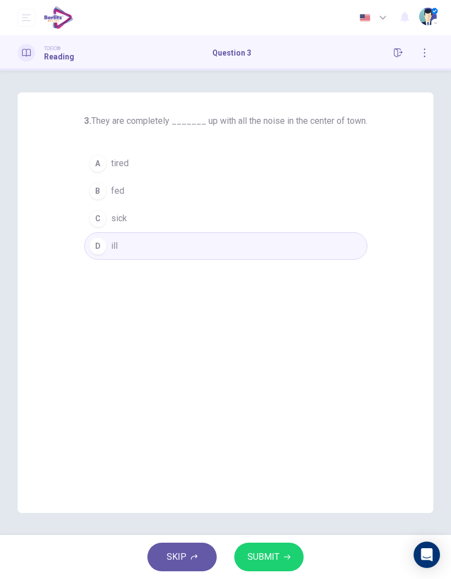
click at [280, 559] on button "SUBMIT" at bounding box center [268, 556] width 69 height 29
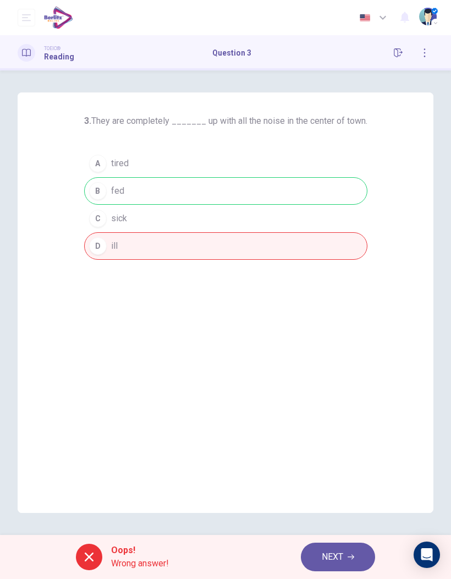
click at [347, 563] on button "NEXT" at bounding box center [338, 556] width 74 height 29
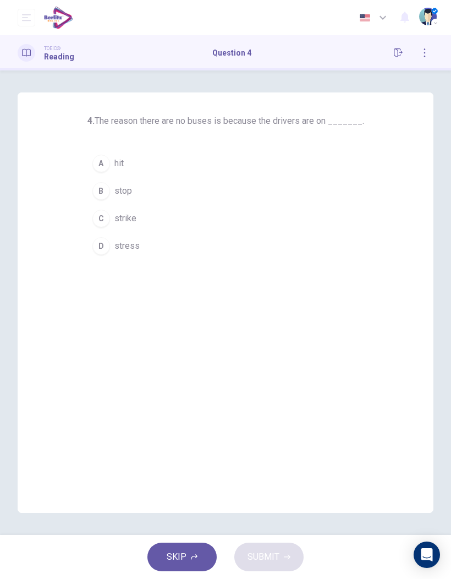
click at [104, 167] on div "A" at bounding box center [101, 164] width 18 height 18
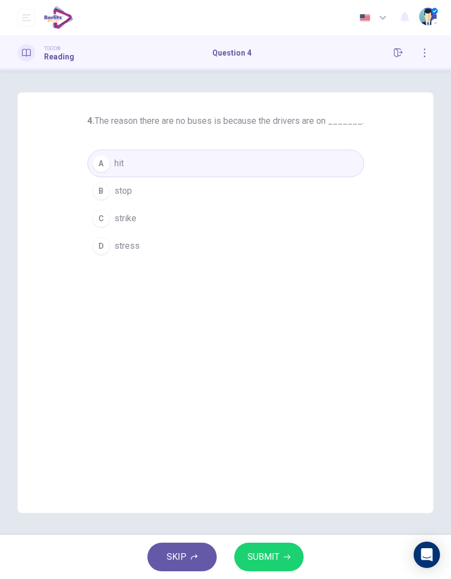
click at [278, 557] on span "SUBMIT" at bounding box center [264, 556] width 32 height 15
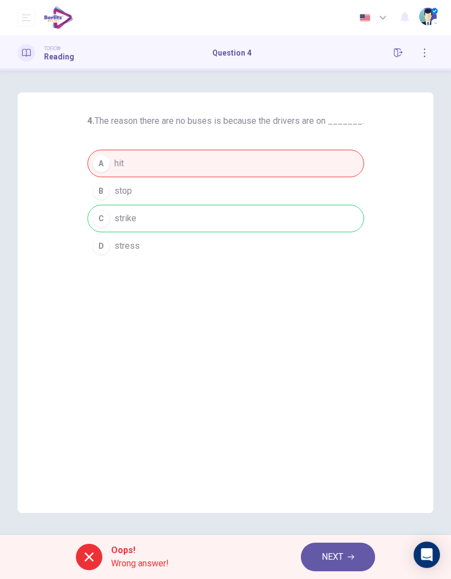
click at [352, 555] on icon "button" at bounding box center [351, 556] width 7 height 7
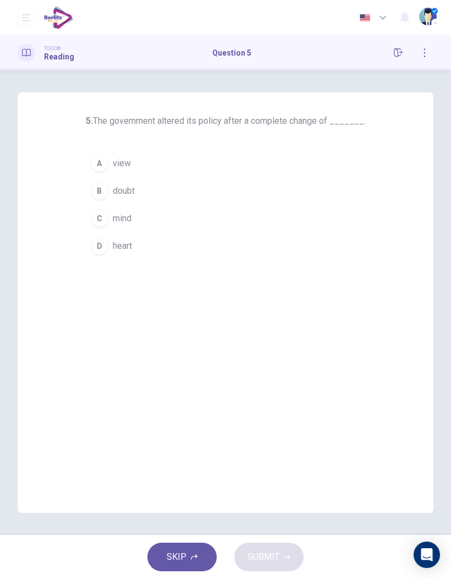
click at [399, 53] on icon "button" at bounding box center [398, 52] width 9 height 9
